Goal: Check status: Check status

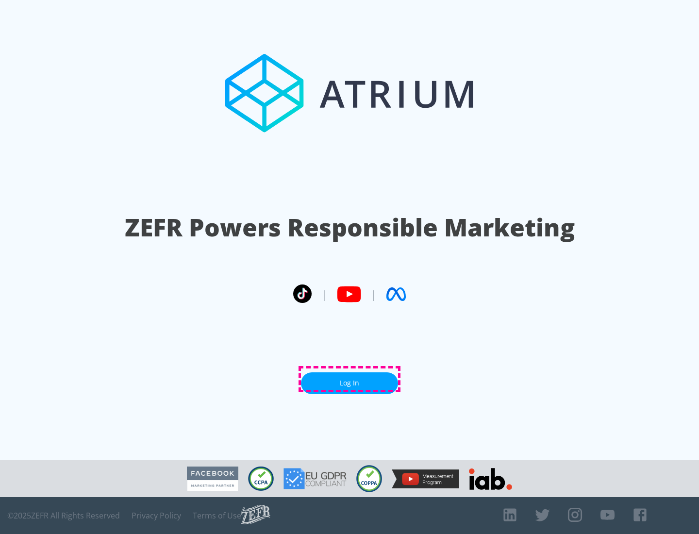
click at [350, 379] on link "Log In" at bounding box center [349, 383] width 97 height 22
